Goal: Transaction & Acquisition: Purchase product/service

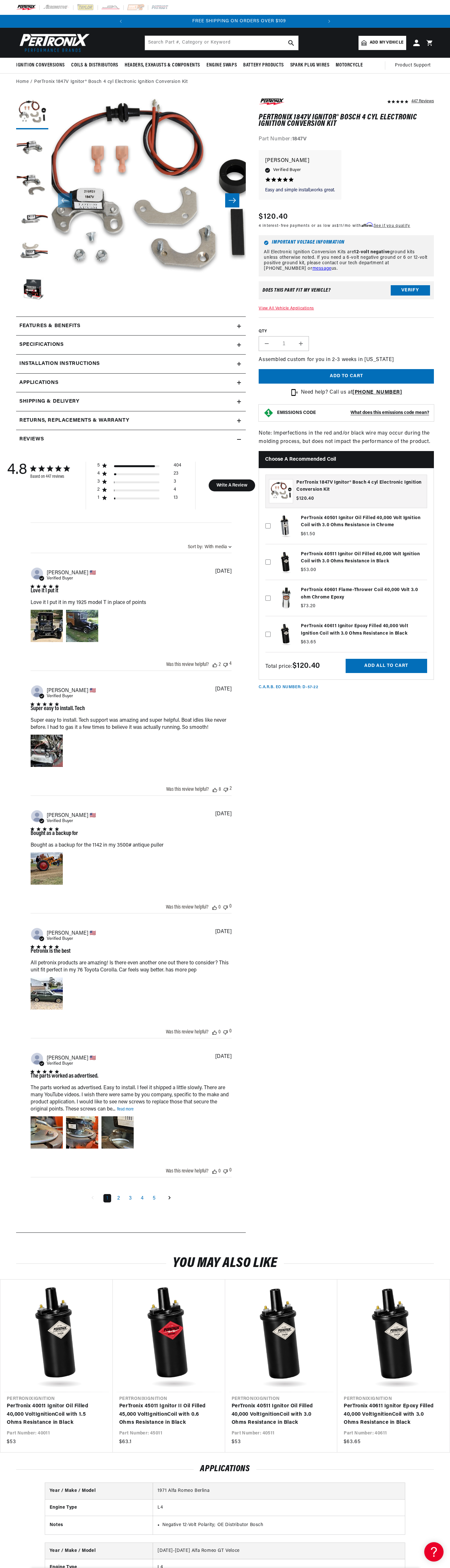
scroll to position [0, 196]
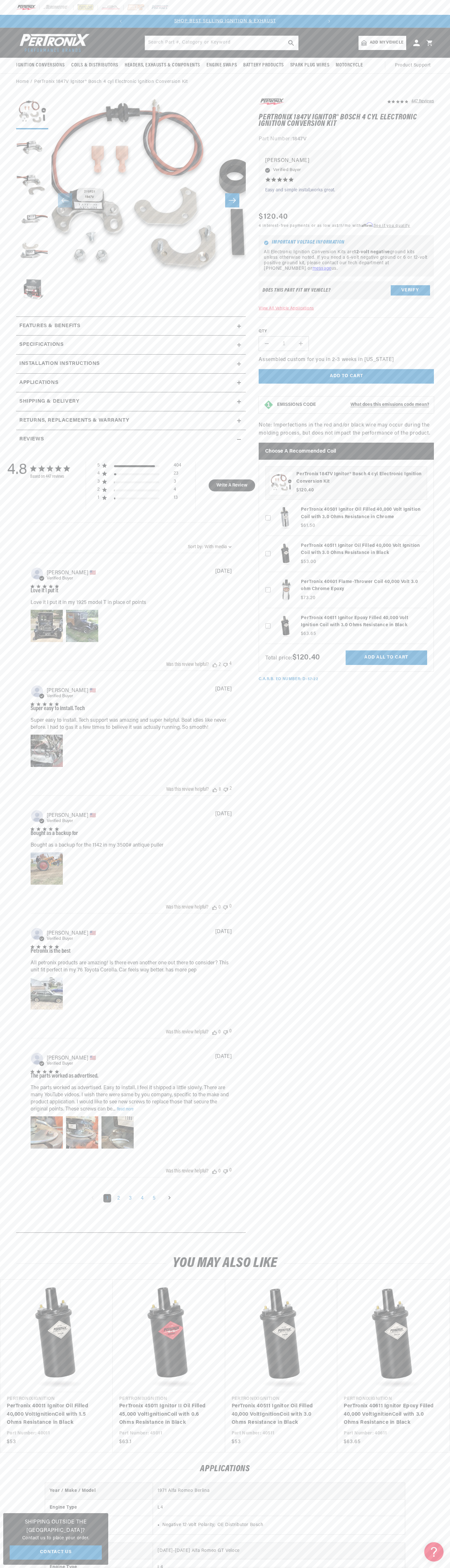
click at [261, 30] on header "BETTER SEARCH RESULTS Add your vehicle's year, make, and model to find parts be…" at bounding box center [225, 43] width 450 height 30
click at [439, 480] on section "447 Reviews" at bounding box center [225, 667] width 450 height 1152
click at [268, 1567] on html "Skip to content Your cart Your cart is empty Get the right parts the first time…" at bounding box center [225, 784] width 450 height 1568
click at [13, 254] on section "447 Reviews" at bounding box center [225, 667] width 450 height 1152
